Goal: Communication & Community: Answer question/provide support

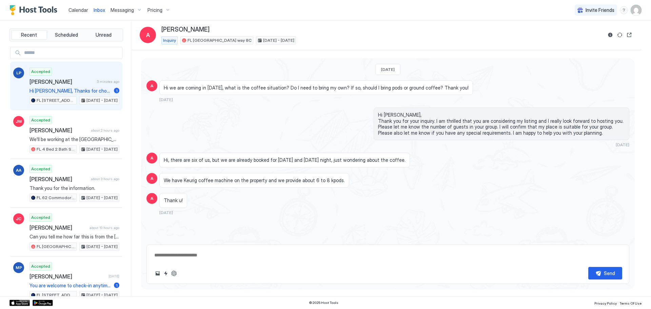
click at [57, 82] on span "[PERSON_NAME]" at bounding box center [62, 81] width 65 height 7
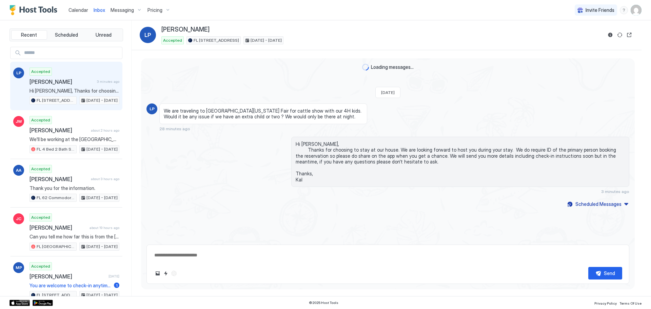
type textarea "*"
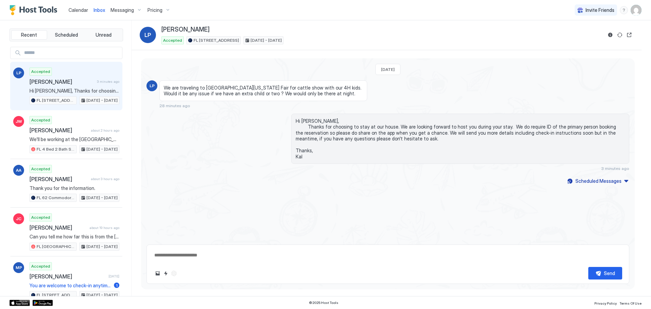
click at [337, 183] on div "[DATE] LP We are traveling to [GEOGRAPHIC_DATA][US_STATE] Fair for cattle show …" at bounding box center [388, 122] width 494 height 128
click at [269, 257] on textarea at bounding box center [388, 255] width 469 height 13
click at [168, 40] on span "Accepted" at bounding box center [172, 40] width 19 height 6
click at [150, 35] on span "LP" at bounding box center [148, 35] width 7 height 8
click at [282, 42] on span "[DATE] - [DATE]" at bounding box center [266, 40] width 31 height 6
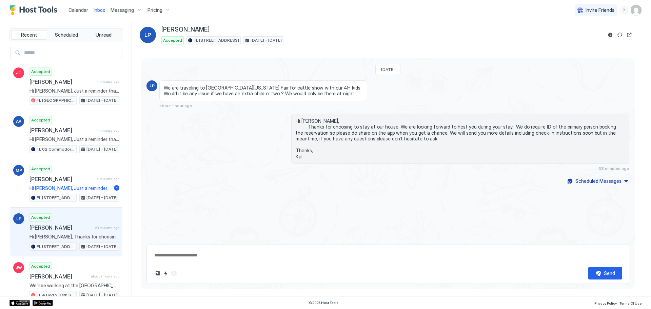
click at [183, 260] on textarea at bounding box center [388, 255] width 469 height 13
click at [34, 35] on span "Recent" at bounding box center [29, 35] width 16 height 6
type textarea "*"
